Goal: Information Seeking & Learning: Learn about a topic

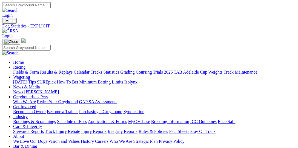
click at [119, 70] on link "Statistics" at bounding box center [112, 72] width 16 height 5
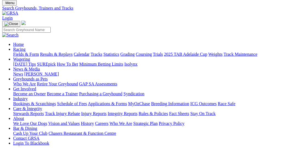
scroll to position [28, 0]
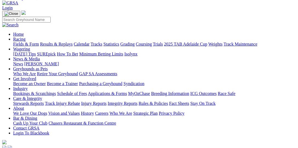
select select "shepparton"
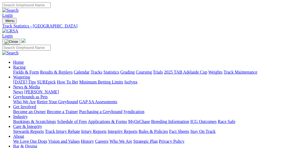
click at [119, 70] on link "Statistics" at bounding box center [112, 72] width 16 height 5
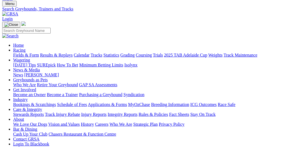
scroll to position [28, 0]
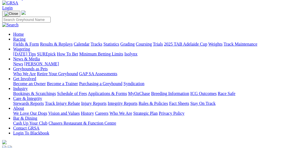
select select "ballarat"
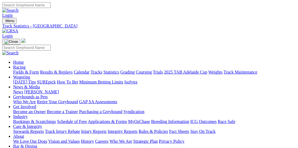
click at [119, 70] on link "Statistics" at bounding box center [112, 72] width 16 height 5
select select "bendigo"
click at [51, 8] on input "Search" at bounding box center [26, 5] width 48 height 6
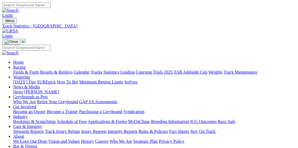
paste input "Explicit"
type input "Explicit"
click at [19, 8] on img at bounding box center [10, 10] width 16 height 5
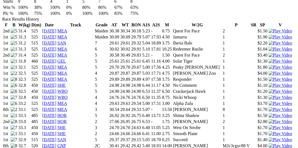
scroll to position [395, 0]
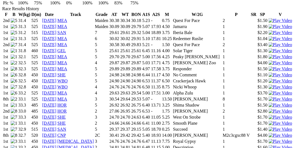
click at [269, 145] on img at bounding box center [281, 147] width 24 height 5
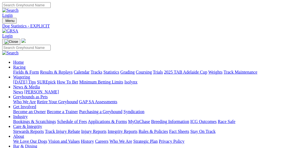
scroll to position [0, 0]
click at [14, 70] on link "Fields & Form" at bounding box center [26, 72] width 26 height 5
select select "VIC"
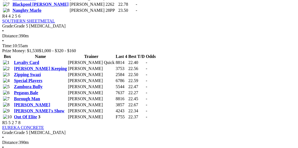
scroll to position [592, 0]
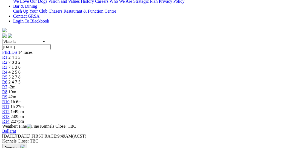
scroll to position [141, 0]
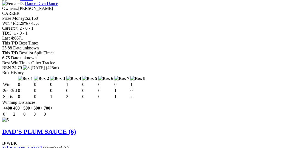
scroll to position [1381, 0]
